Goal: Task Accomplishment & Management: Use online tool/utility

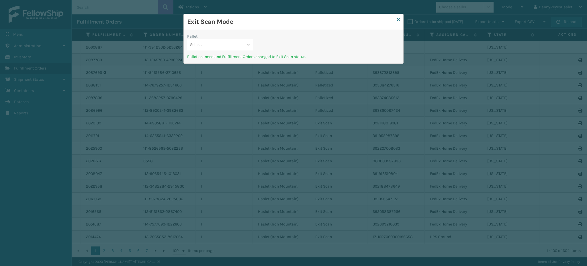
click at [221, 42] on div "Select..." at bounding box center [215, 44] width 56 height 9
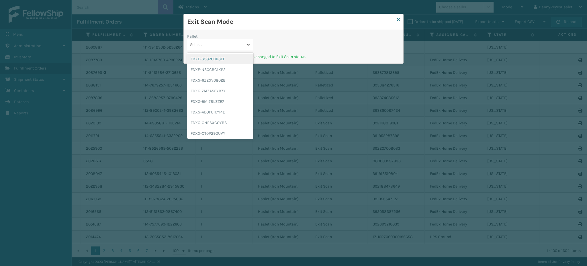
click at [289, 34] on div "Pallet option FDXE-6O870BB3EF focused, 1 of 25. 25 results available. Use Up an…" at bounding box center [294, 43] width 220 height 20
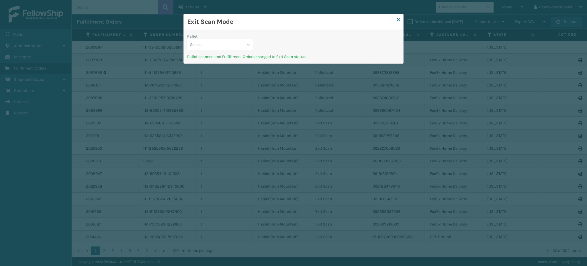
click at [213, 46] on div "Select..." at bounding box center [215, 44] width 56 height 9
type input "F"
click at [400, 17] on div "Exit Scan Mode" at bounding box center [294, 22] width 220 height 16
click at [400, 19] on icon at bounding box center [398, 19] width 3 height 4
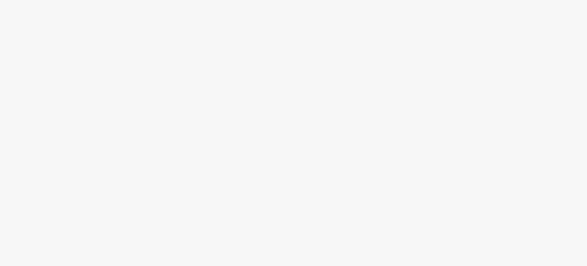
drag, startPoint x: 235, startPoint y: 101, endPoint x: 229, endPoint y: 73, distance: 28.1
click at [229, 73] on body at bounding box center [293, 133] width 587 height 266
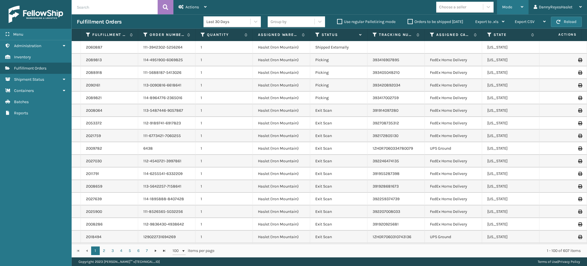
click at [513, 7] on div "Mode" at bounding box center [513, 7] width 21 height 14
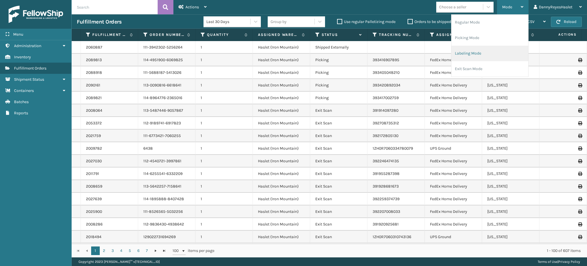
click at [489, 52] on li "Labeling Mode" at bounding box center [490, 53] width 77 height 15
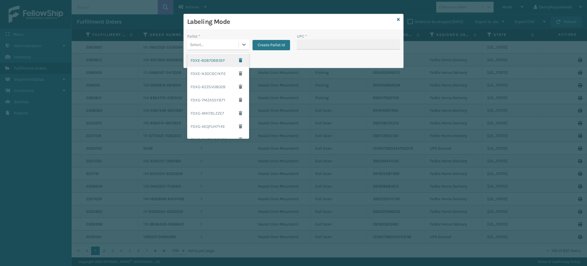
click at [234, 43] on div "Select..." at bounding box center [212, 44] width 51 height 9
click at [217, 85] on div "FDXG-6ZZGV0802B" at bounding box center [218, 86] width 62 height 13
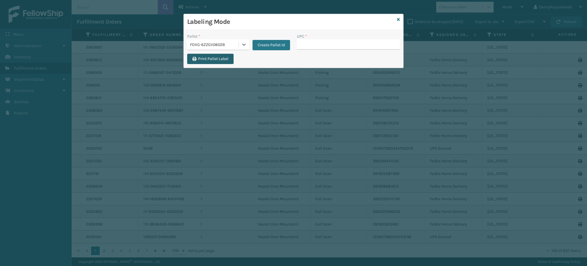
click at [221, 60] on button "Print Pallet Label" at bounding box center [210, 59] width 46 height 10
click at [301, 40] on input "UPC *" at bounding box center [348, 44] width 103 height 10
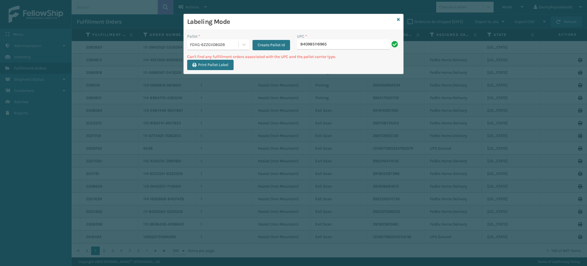
click at [332, 46] on input "840985116965" at bounding box center [343, 44] width 93 height 10
type input "MIL-HK612-6"
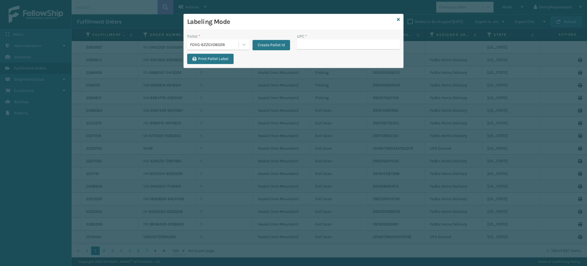
click at [397, 20] on div "Labeling Mode" at bounding box center [294, 22] width 220 height 16
click at [399, 18] on icon at bounding box center [398, 19] width 3 height 4
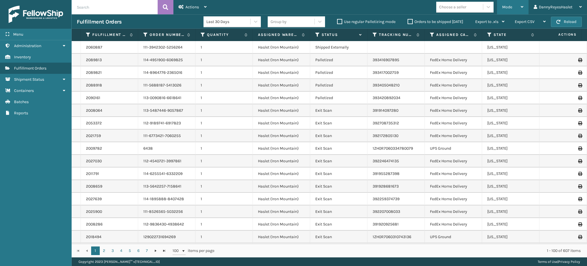
click at [508, 7] on span "Mode" at bounding box center [508, 7] width 10 height 5
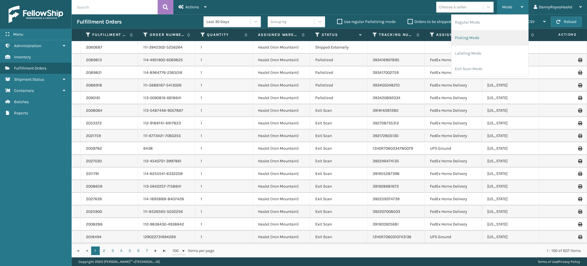
click at [491, 37] on li "Picking Mode" at bounding box center [490, 37] width 77 height 15
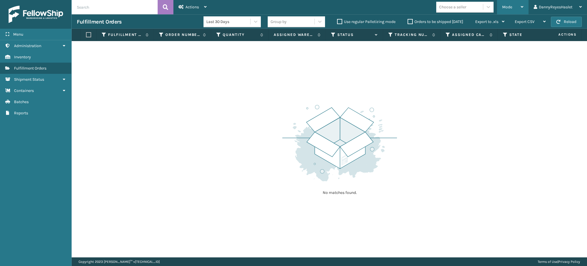
click at [512, 7] on span "Mode" at bounding box center [508, 7] width 10 height 5
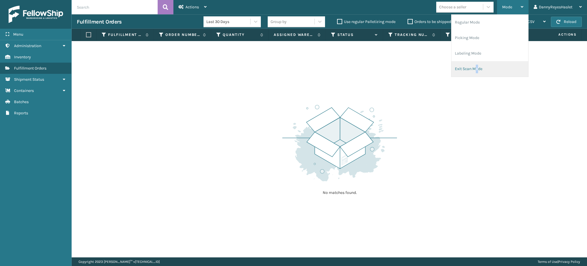
drag, startPoint x: 494, startPoint y: 75, endPoint x: 478, endPoint y: 72, distance: 17.2
click at [478, 72] on li "Exit Scan Mode" at bounding box center [490, 68] width 77 height 15
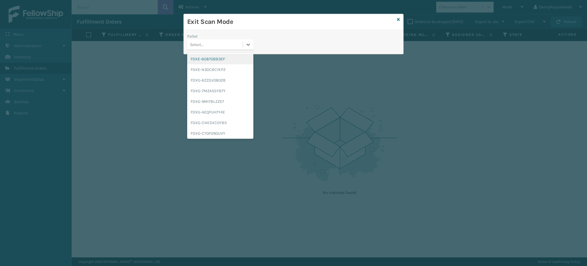
click at [227, 46] on div "Select..." at bounding box center [215, 44] width 56 height 9
type input "FDXG-6Z"
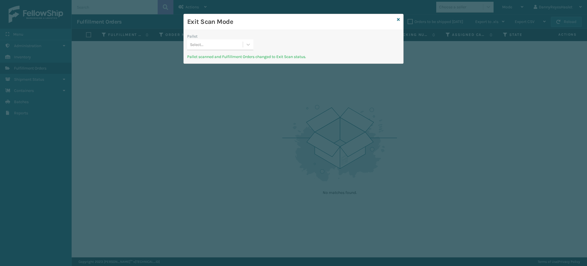
click at [396, 22] on div "Exit Scan Mode" at bounding box center [294, 22] width 220 height 16
click at [398, 19] on icon at bounding box center [398, 19] width 3 height 4
